Goal: Information Seeking & Learning: Learn about a topic

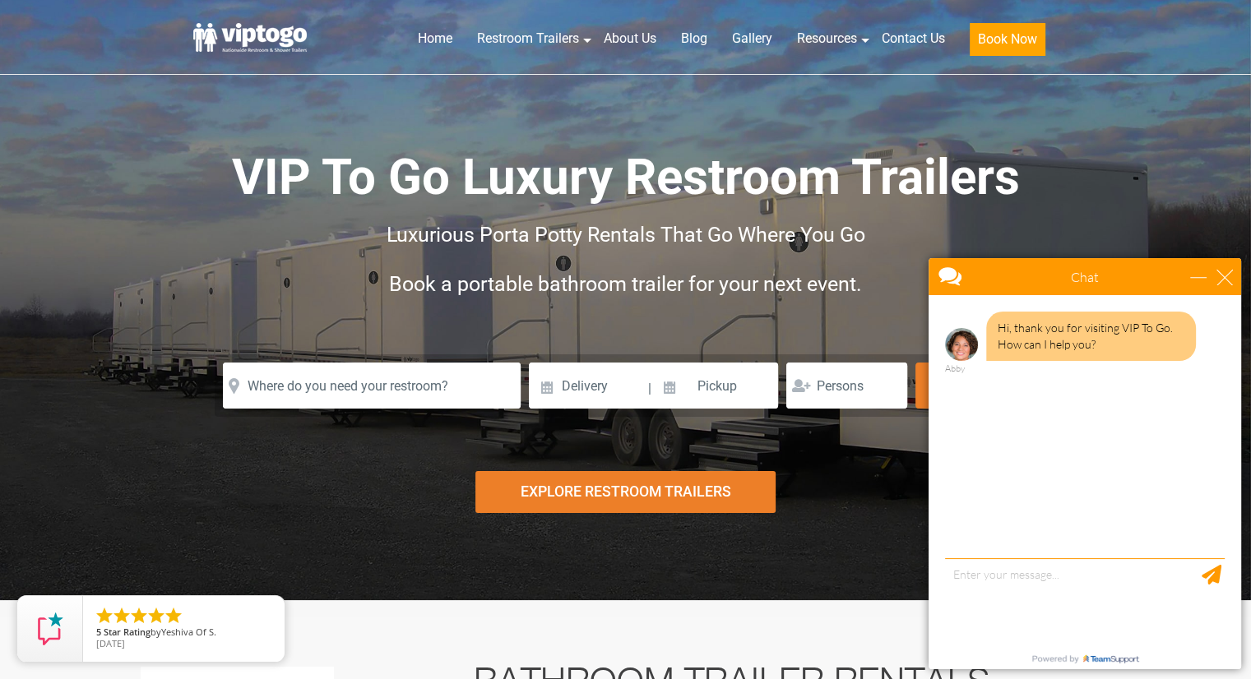
drag, startPoint x: 1262, startPoint y: 27, endPoint x: 1234, endPoint y: -52, distance: 83.8
click at [1234, 0] on html "Home Restroom Trailers Restroom Trailers by Type All Restroom Trailers ADA Rest…" at bounding box center [625, 339] width 1251 height 679
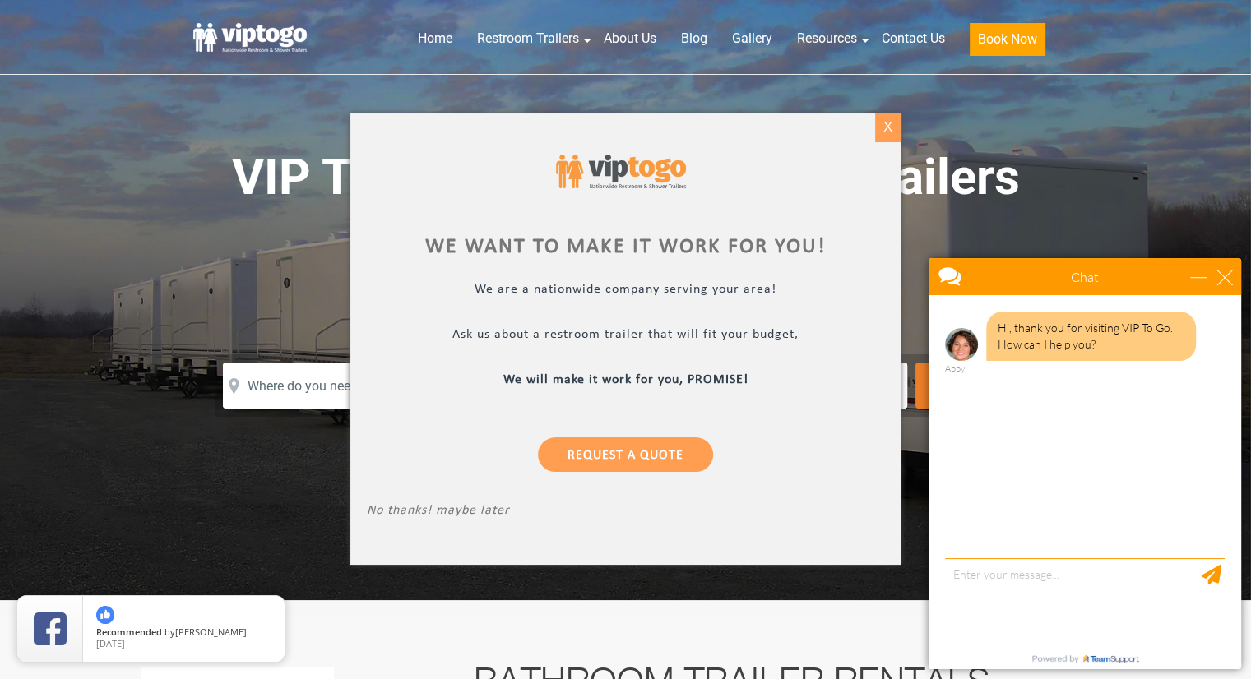
drag, startPoint x: 877, startPoint y: 113, endPoint x: 882, endPoint y: 123, distance: 12.1
click at [882, 123] on body "Home Restroom Trailers Restroom Trailers by Type All Restroom Trailers ADA Rest…" at bounding box center [625, 339] width 1251 height 679
click at [882, 123] on div "X" at bounding box center [887, 127] width 25 height 28
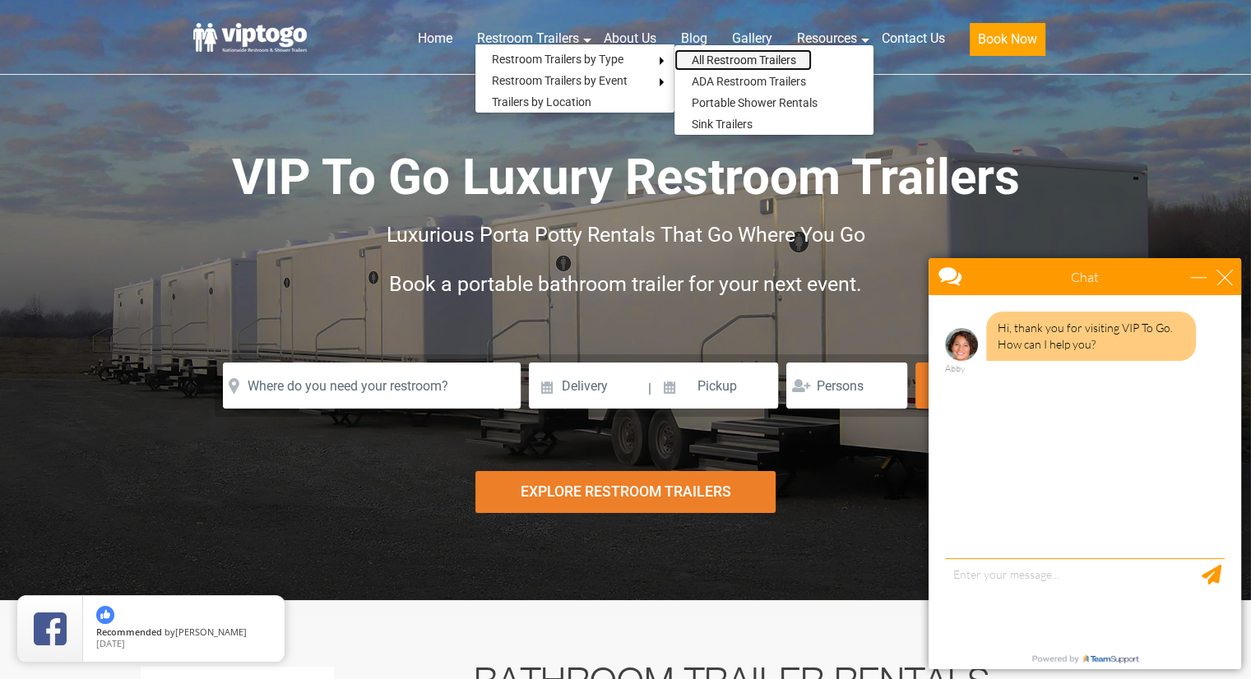
click at [711, 60] on link "All Restroom Trailers" at bounding box center [742, 59] width 137 height 21
click at [713, 58] on link "All Restroom Trailers" at bounding box center [742, 59] width 137 height 21
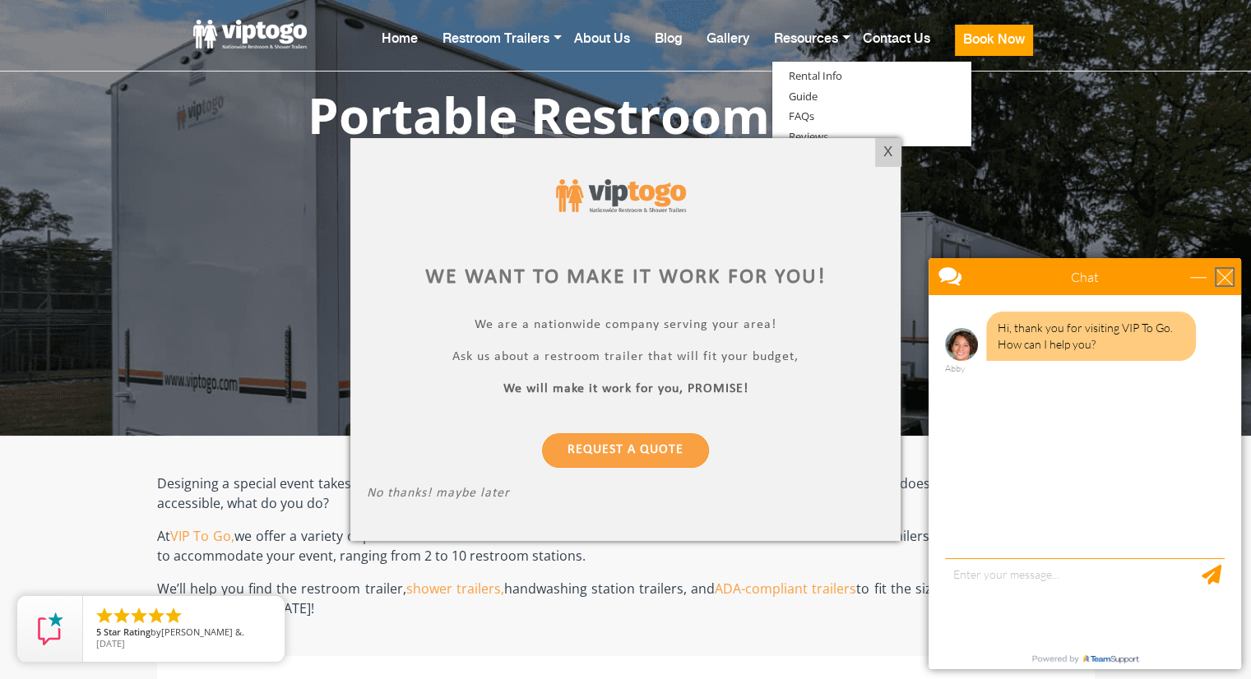
click at [1225, 280] on div "close" at bounding box center [1224, 277] width 16 height 16
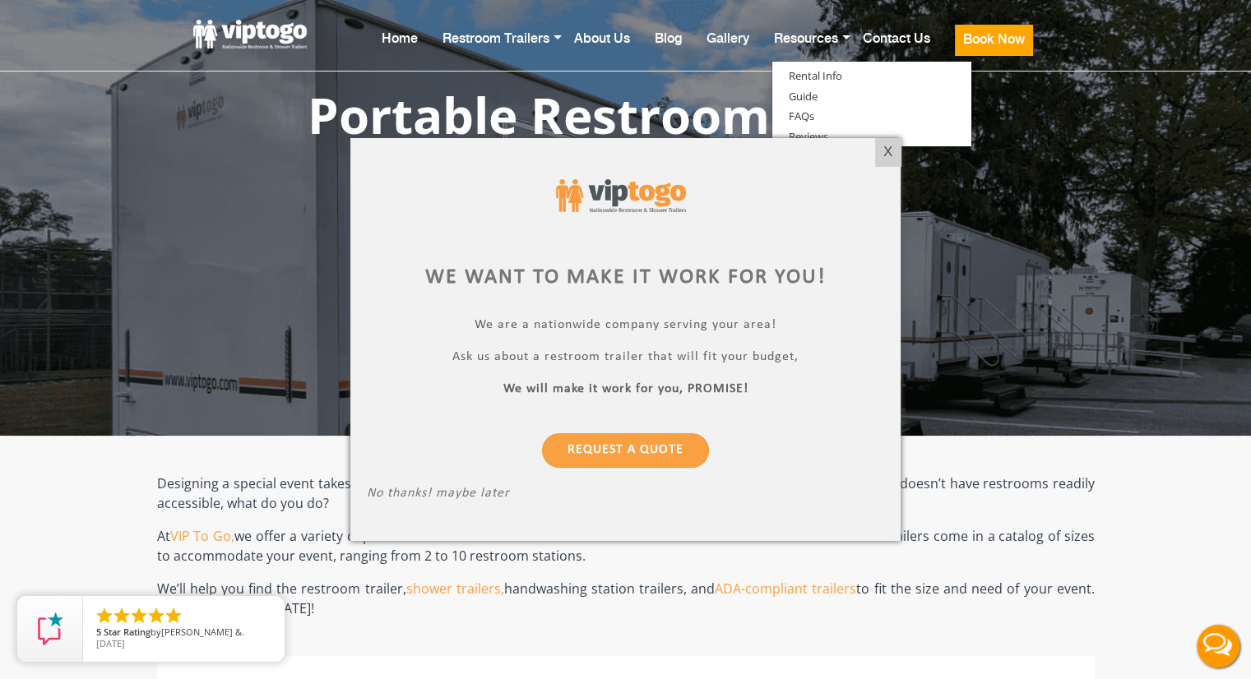
click at [1224, 280] on div at bounding box center [625, 339] width 1251 height 679
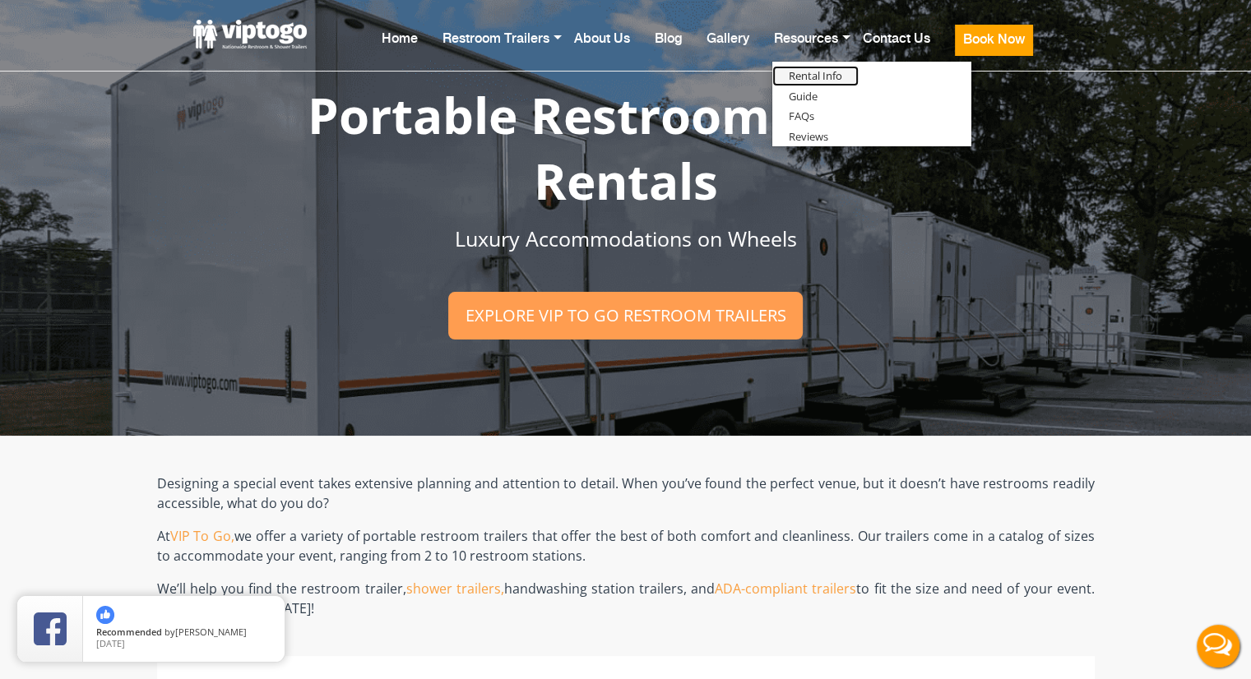
click at [827, 78] on link "Rental Info" at bounding box center [815, 76] width 86 height 21
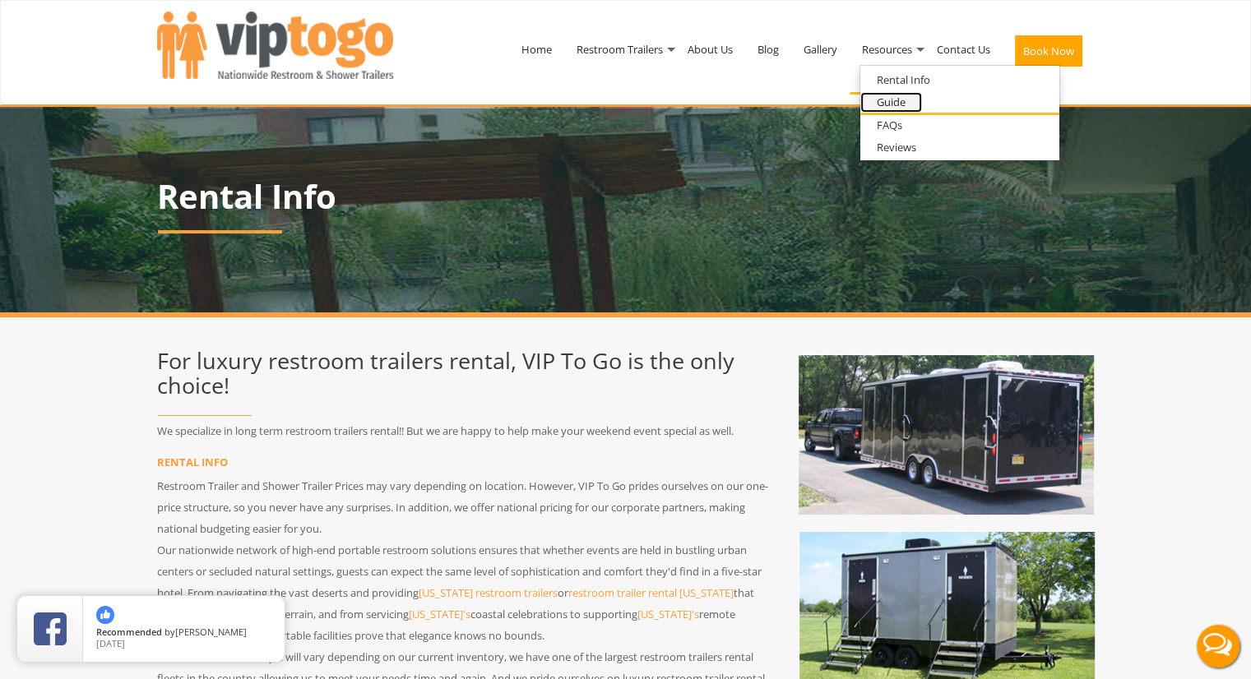
click at [877, 98] on link "Guide" at bounding box center [891, 102] width 62 height 21
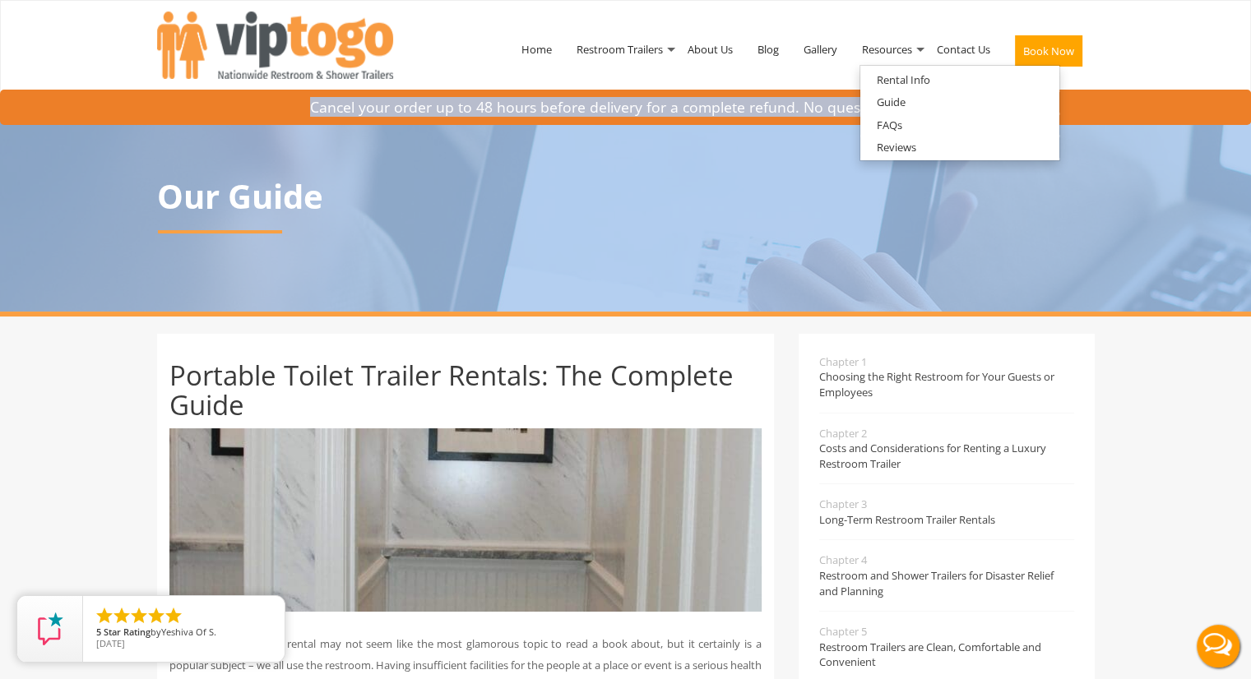
drag, startPoint x: 1198, startPoint y: 70, endPoint x: 1200, endPoint y: 140, distance: 69.9
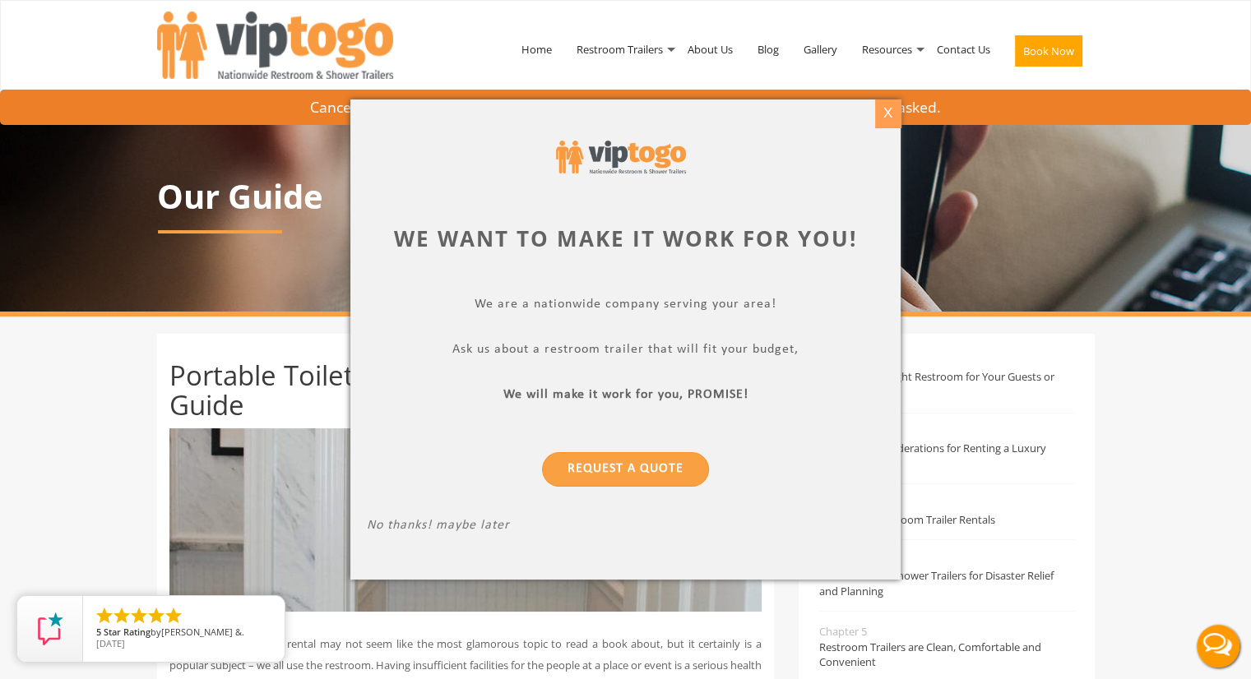
click at [884, 109] on div "X" at bounding box center [887, 114] width 25 height 28
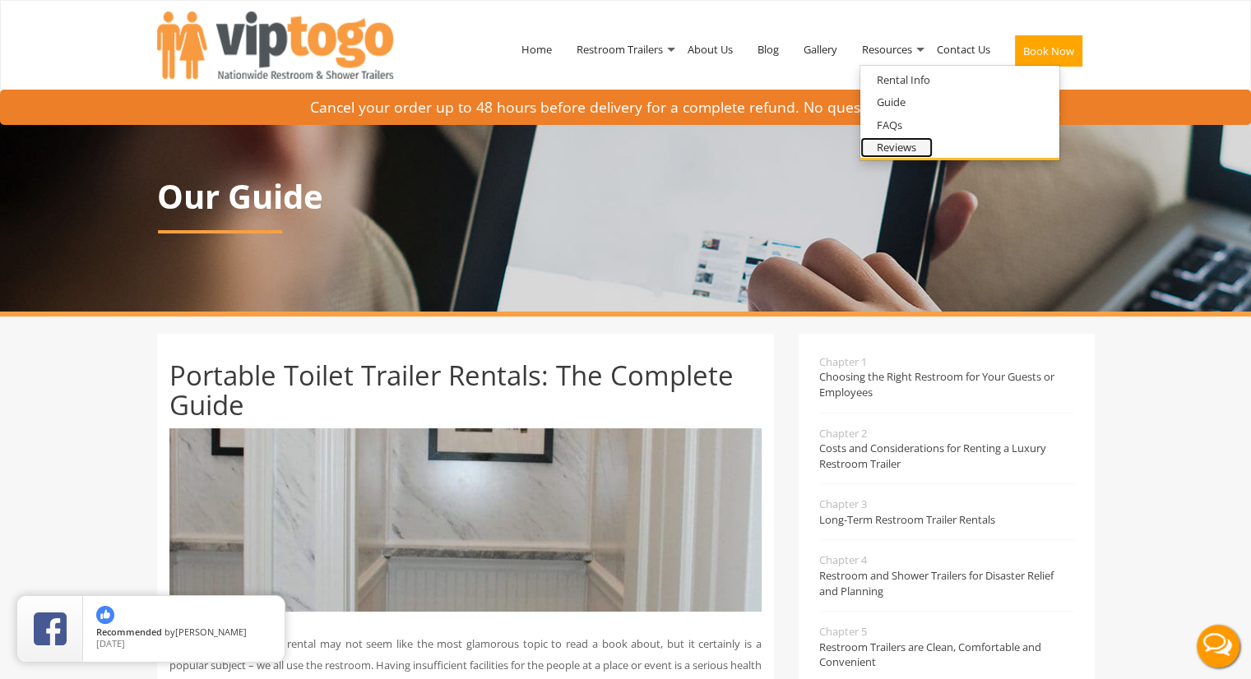
click at [893, 144] on link "Reviews" at bounding box center [896, 147] width 72 height 21
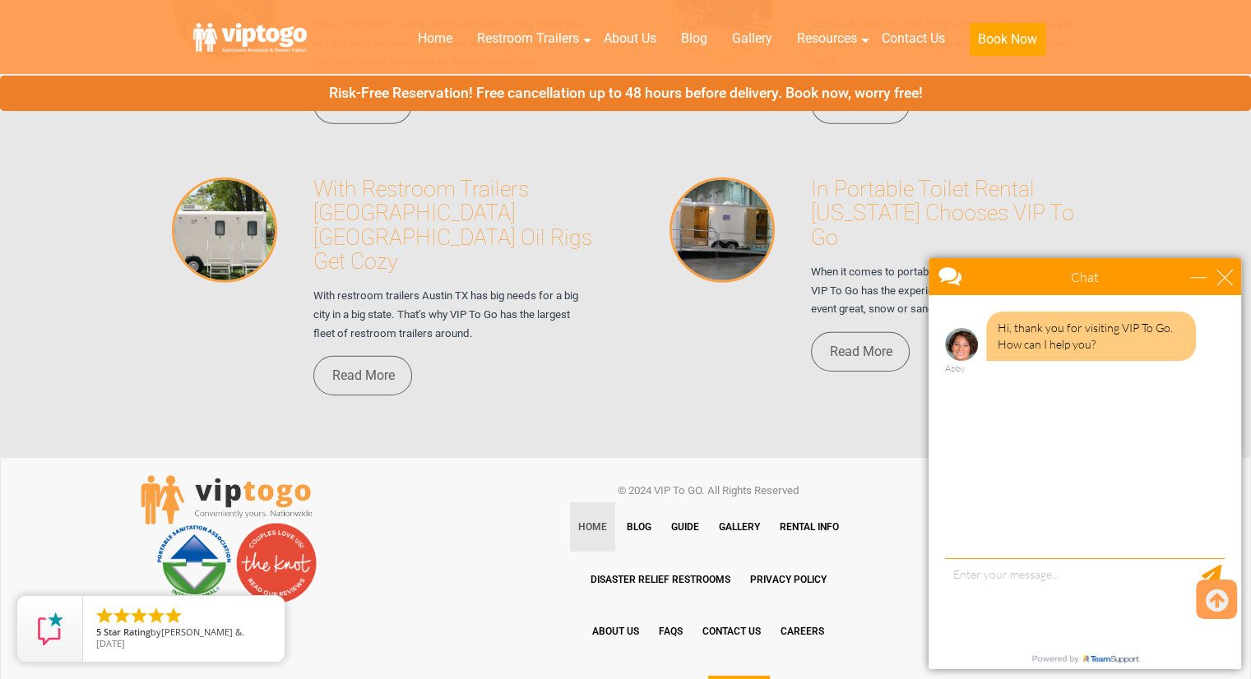
scroll to position [11359, 0]
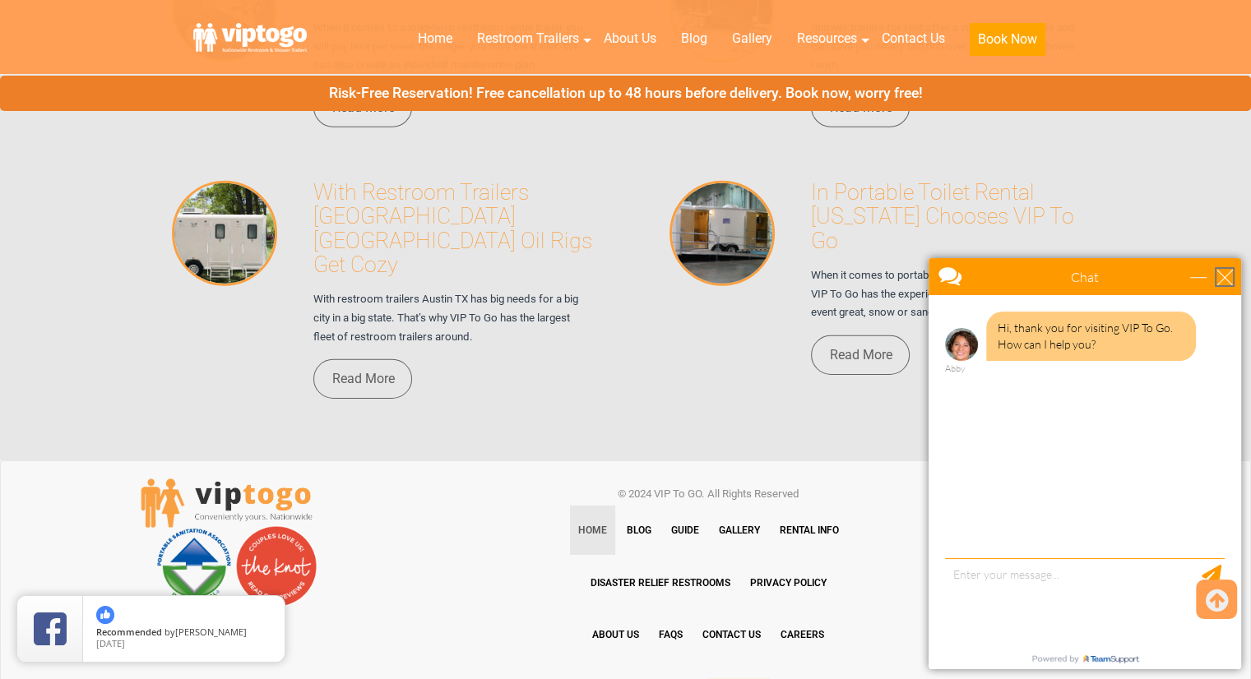
click at [1228, 281] on div "close" at bounding box center [1224, 277] width 16 height 16
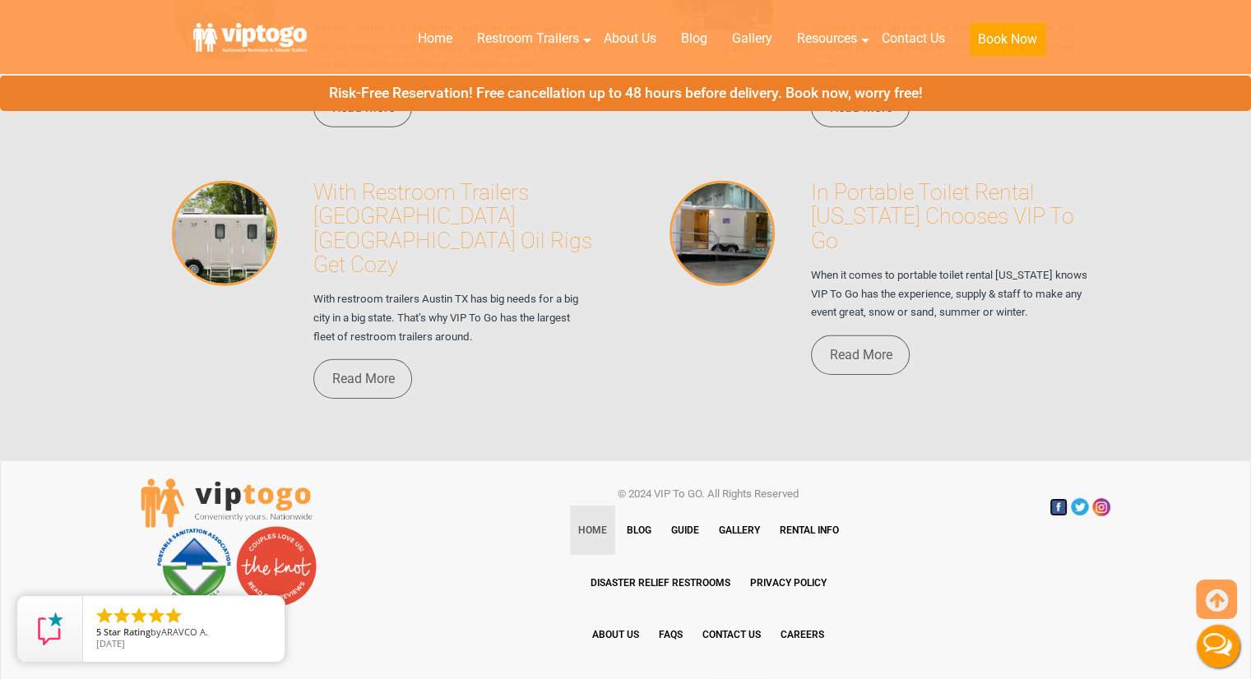
click at [1055, 498] on link at bounding box center [1058, 507] width 18 height 18
